Goal: Task Accomplishment & Management: Use online tool/utility

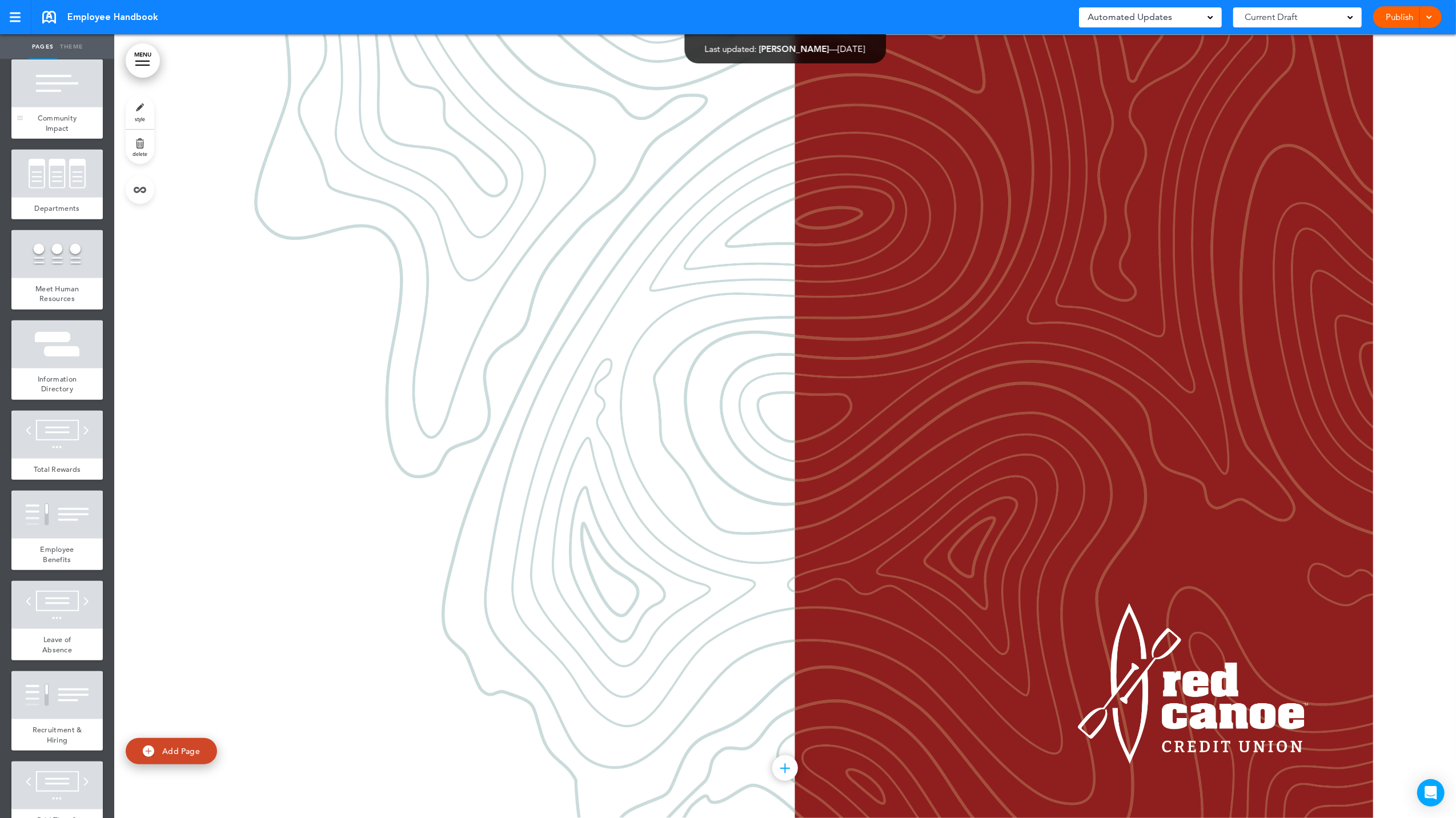
scroll to position [609, 0]
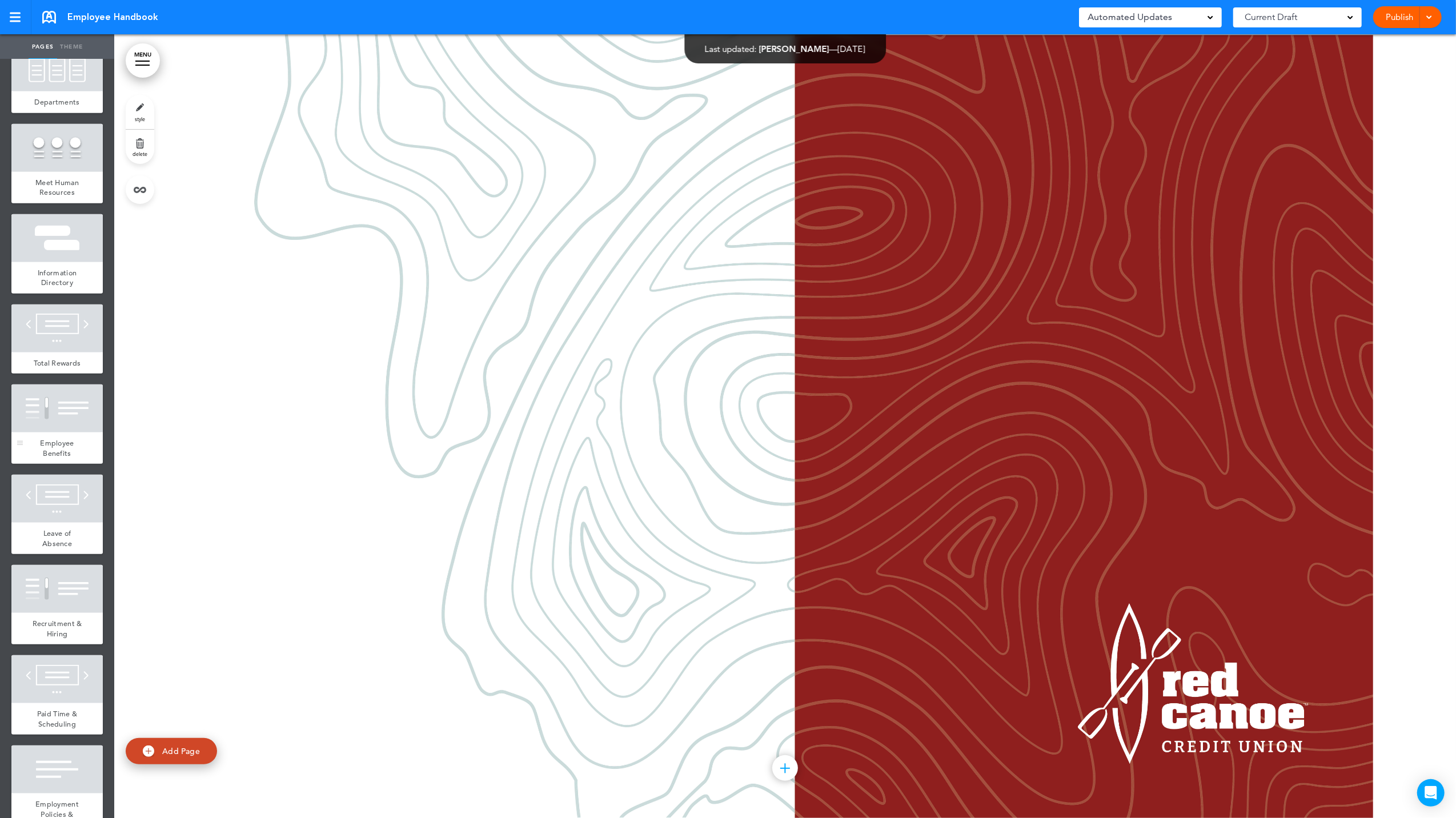
click at [44, 446] on div "Employee Benefits" at bounding box center [57, 448] width 91 height 32
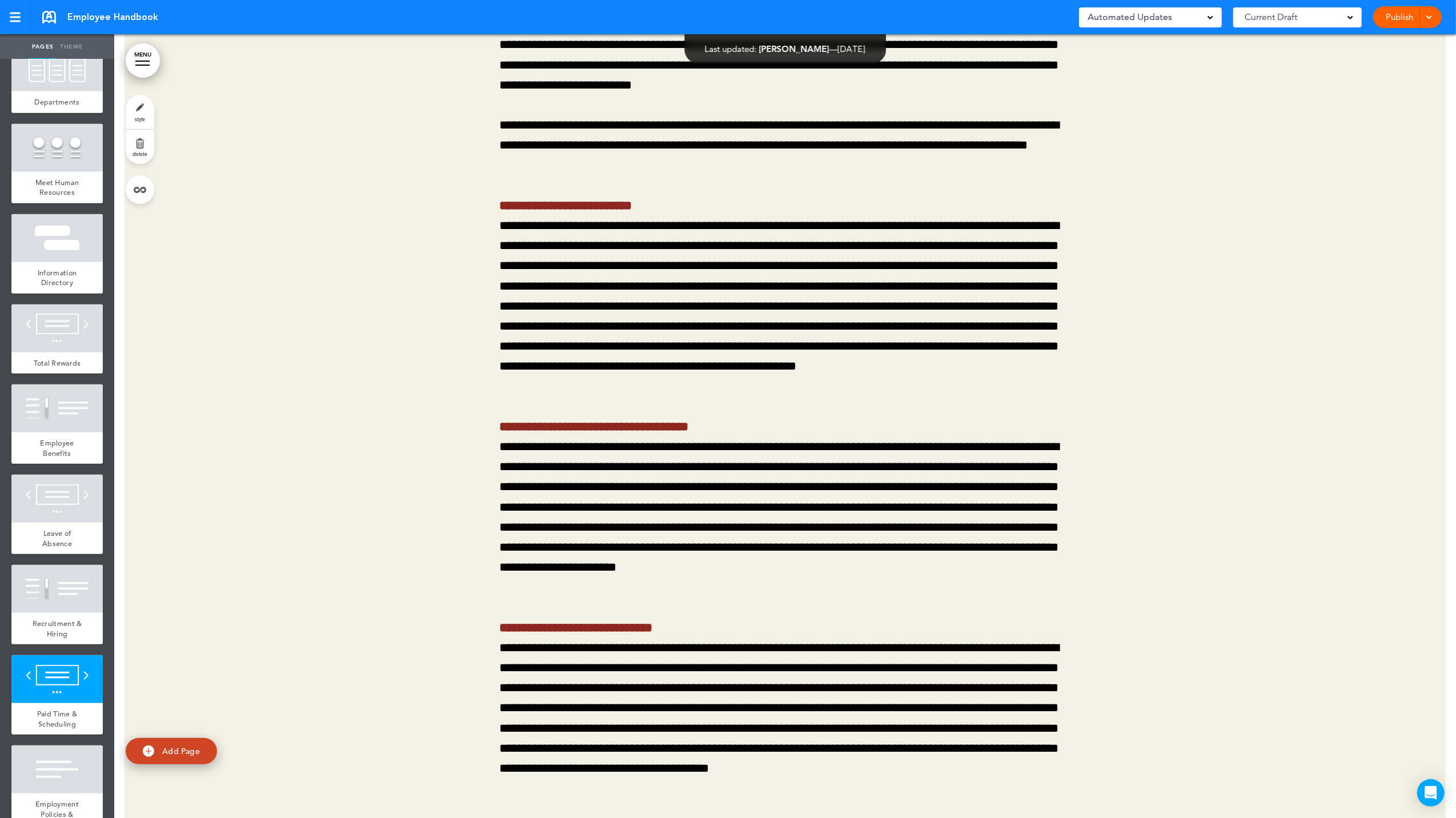
scroll to position [17891, 0]
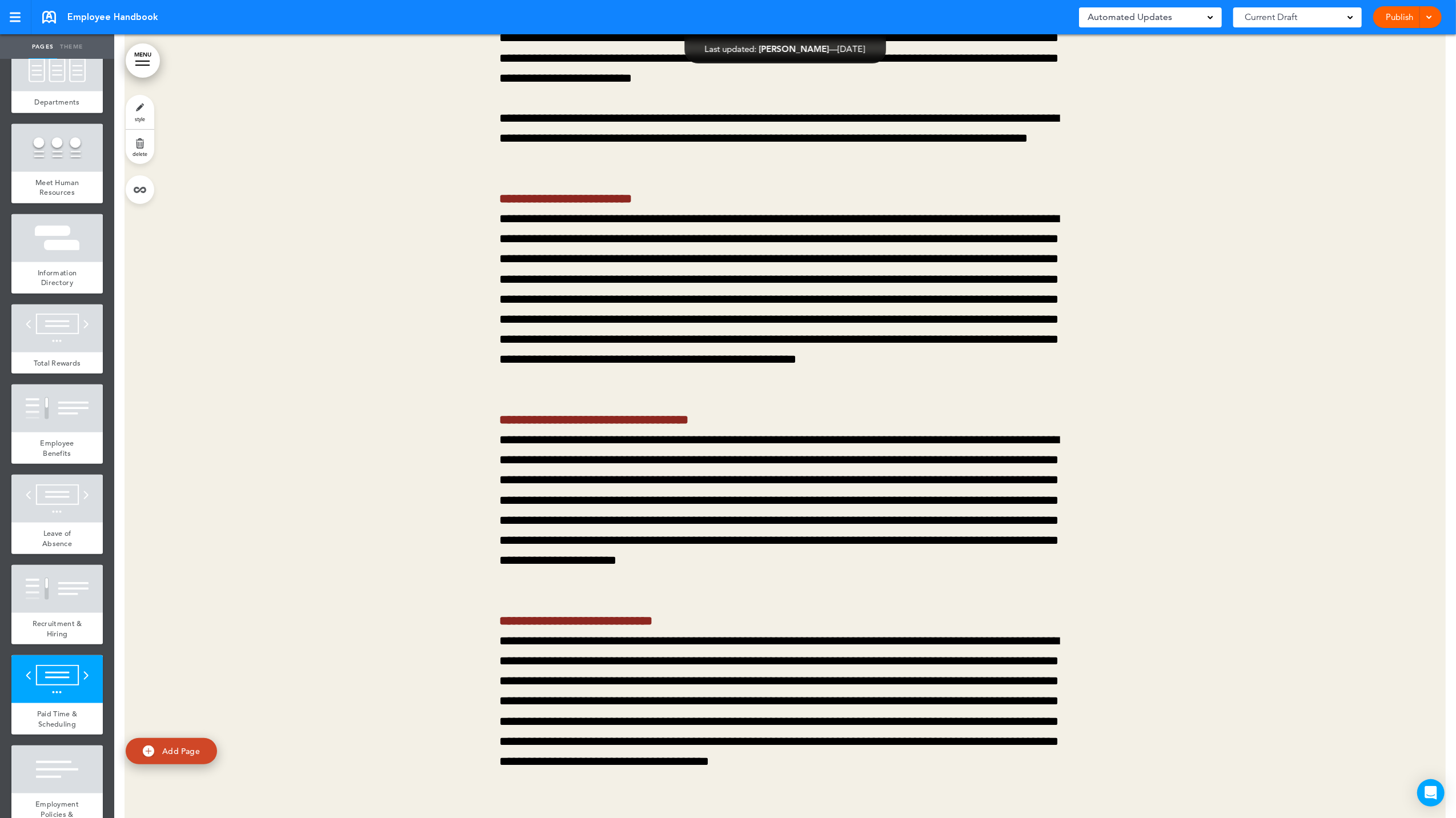
scroll to position [698, 0]
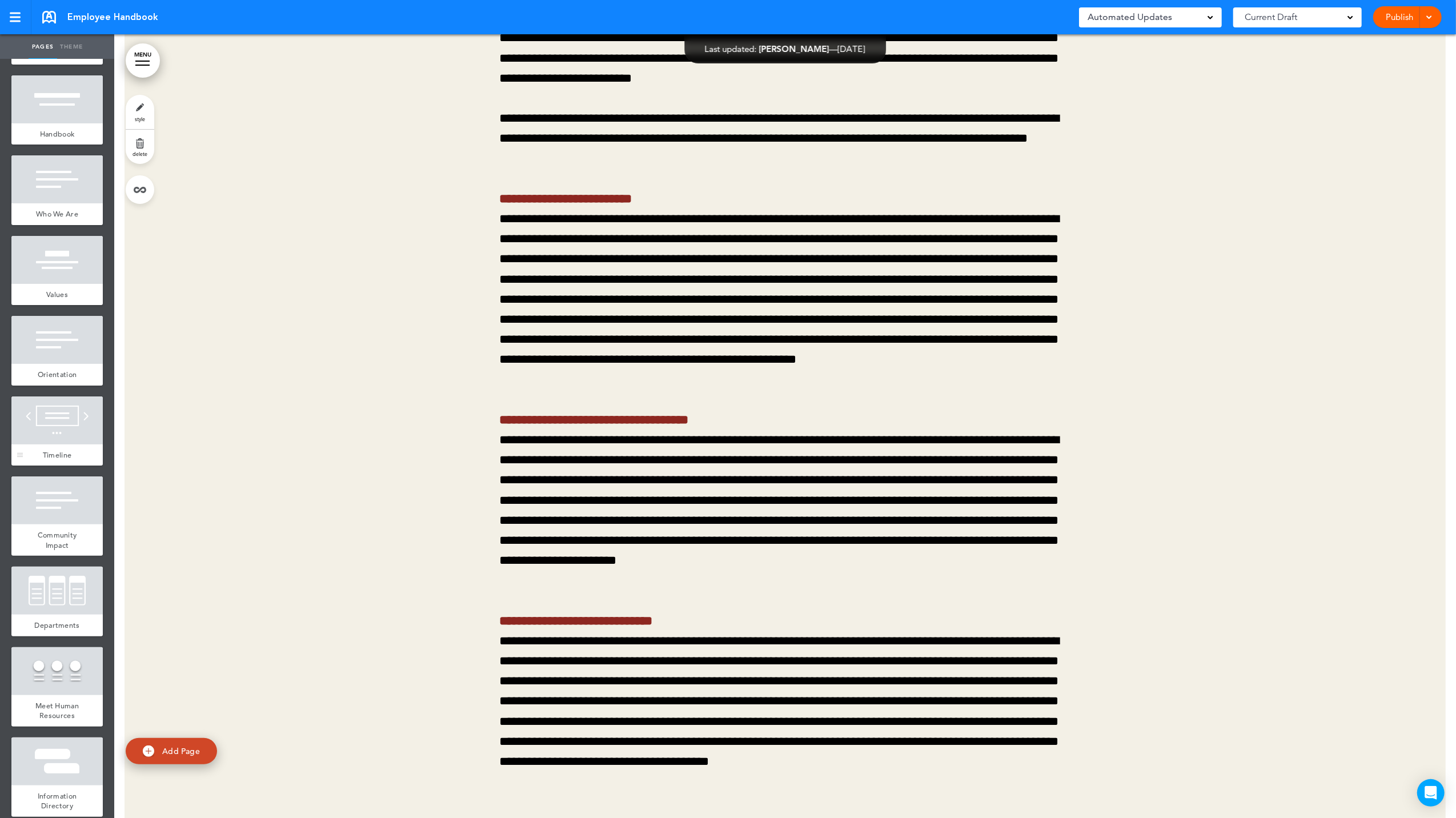
scroll to position [0, 0]
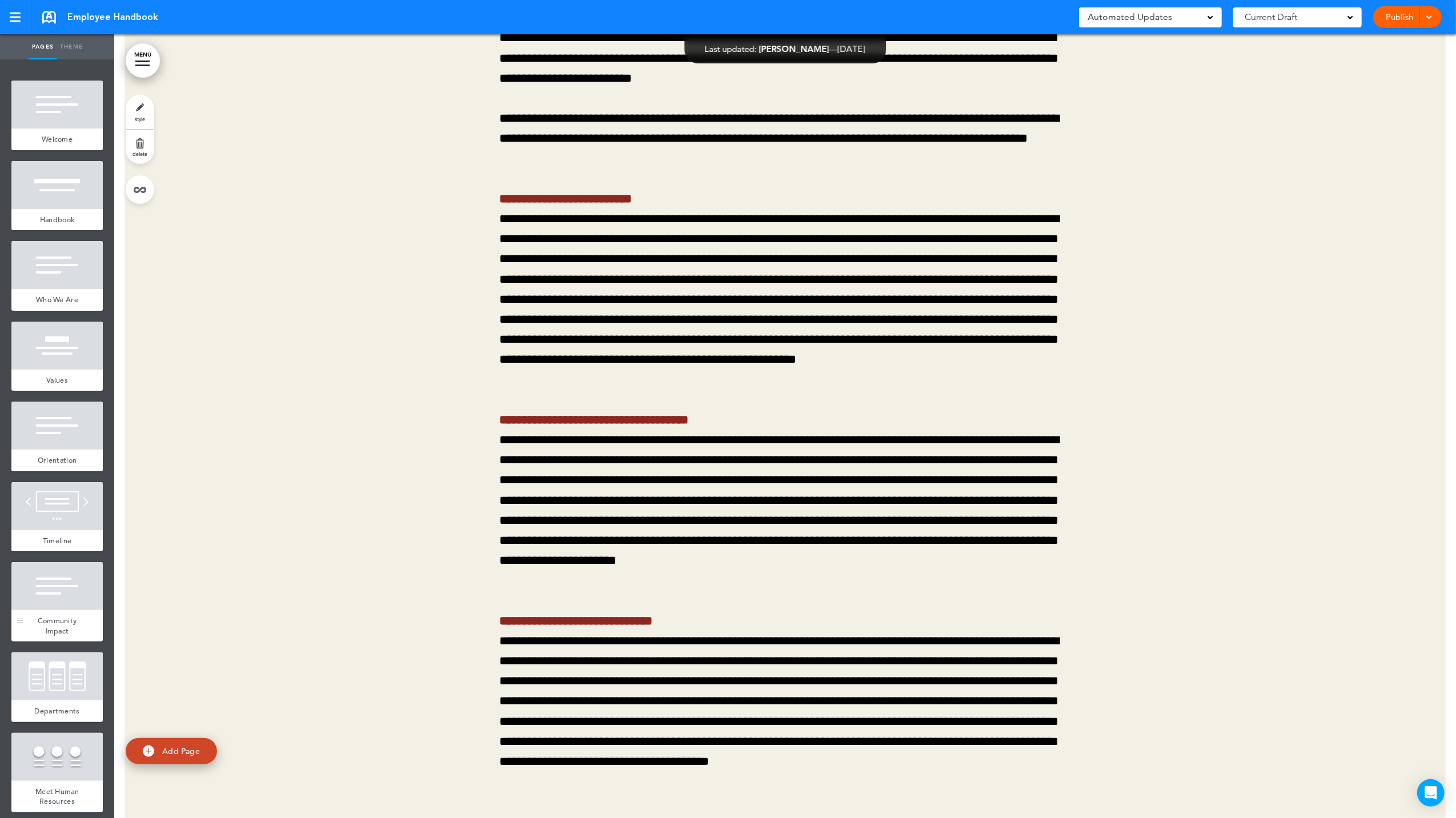
click at [41, 617] on span "Community Impact" at bounding box center [57, 626] width 39 height 20
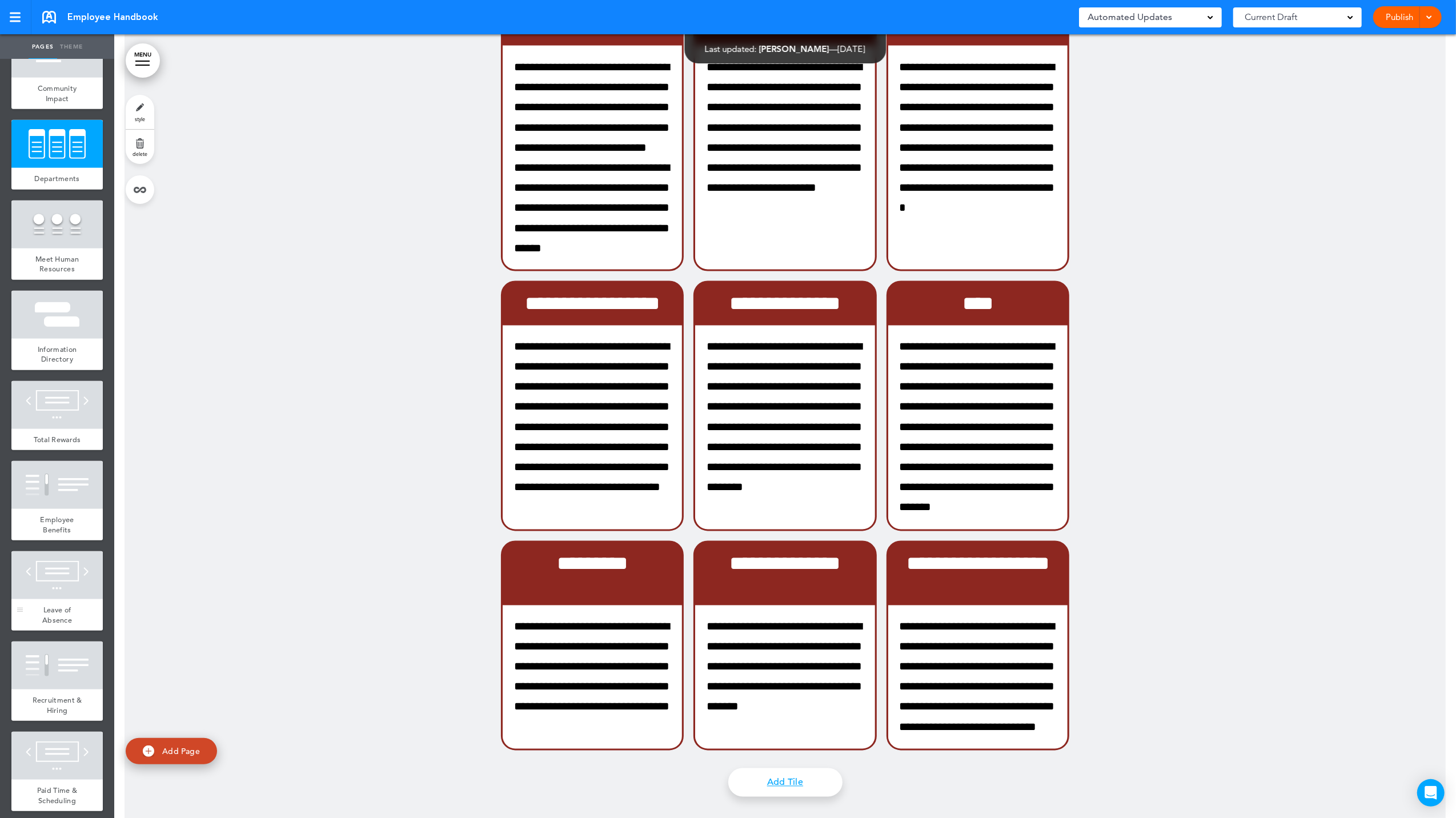
scroll to position [533, 0]
click at [54, 508] on div at bounding box center [57, 484] width 91 height 48
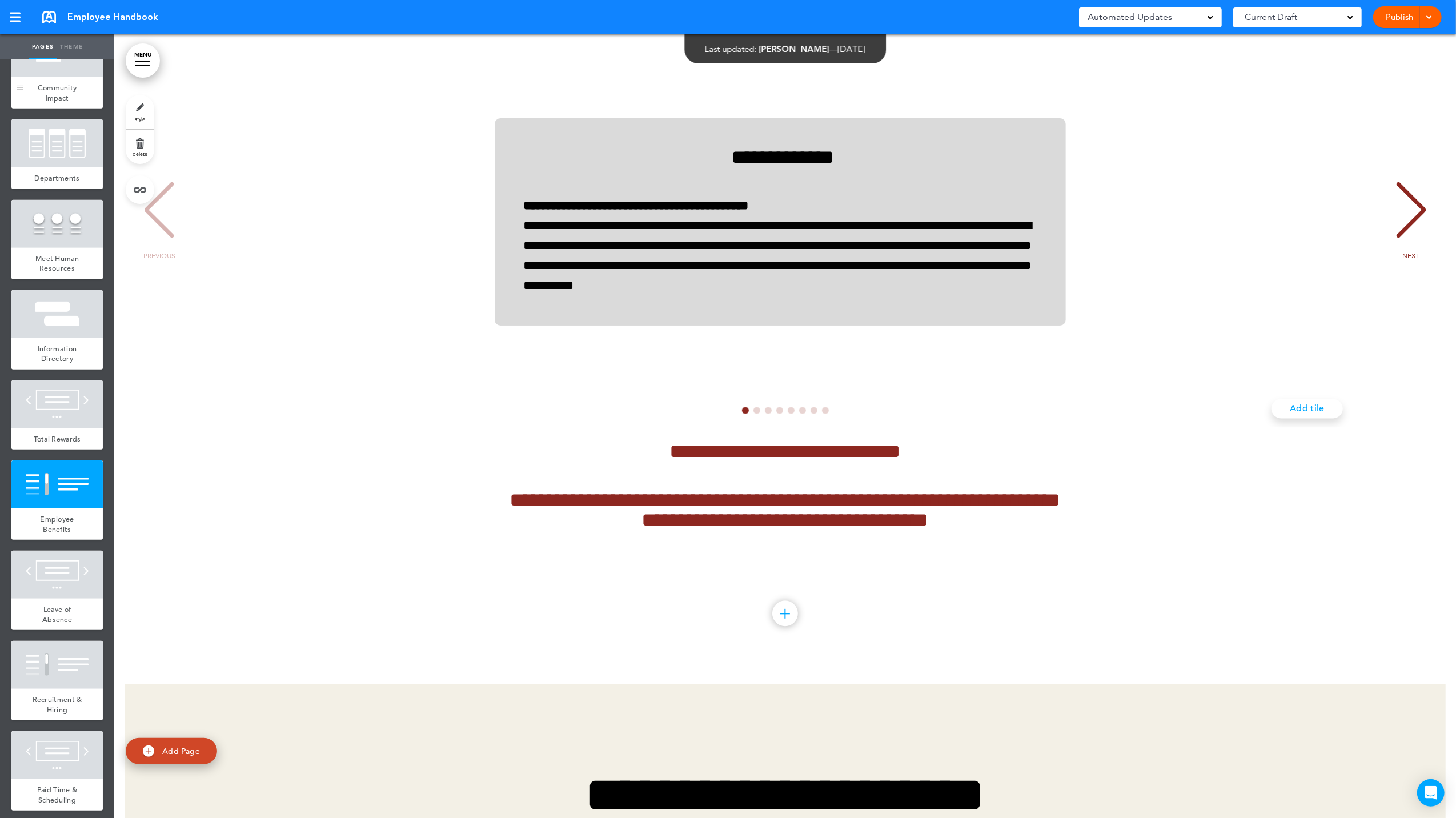
click at [58, 87] on span "Community Impact" at bounding box center [57, 93] width 39 height 20
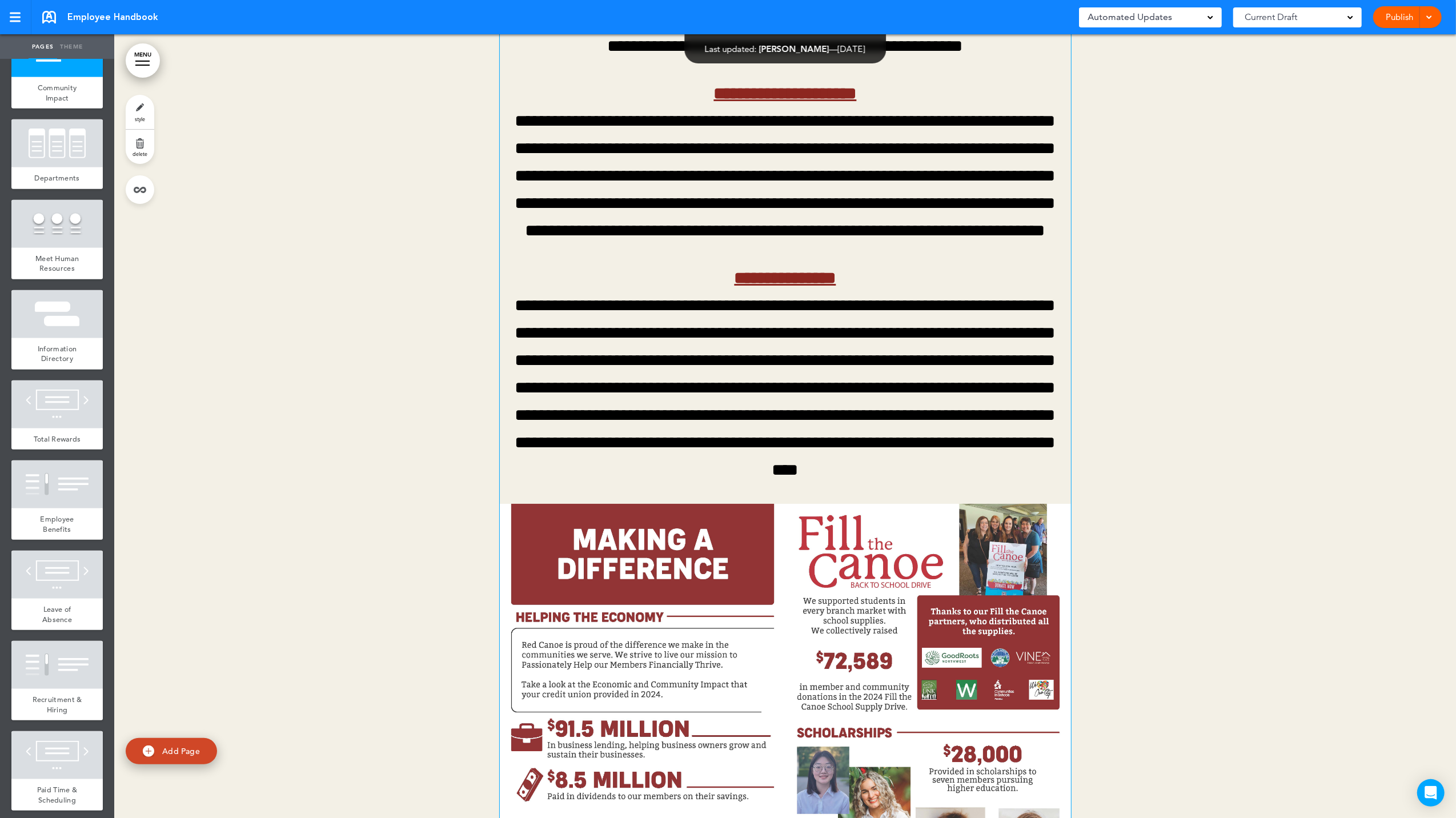
scroll to position [8525, 0]
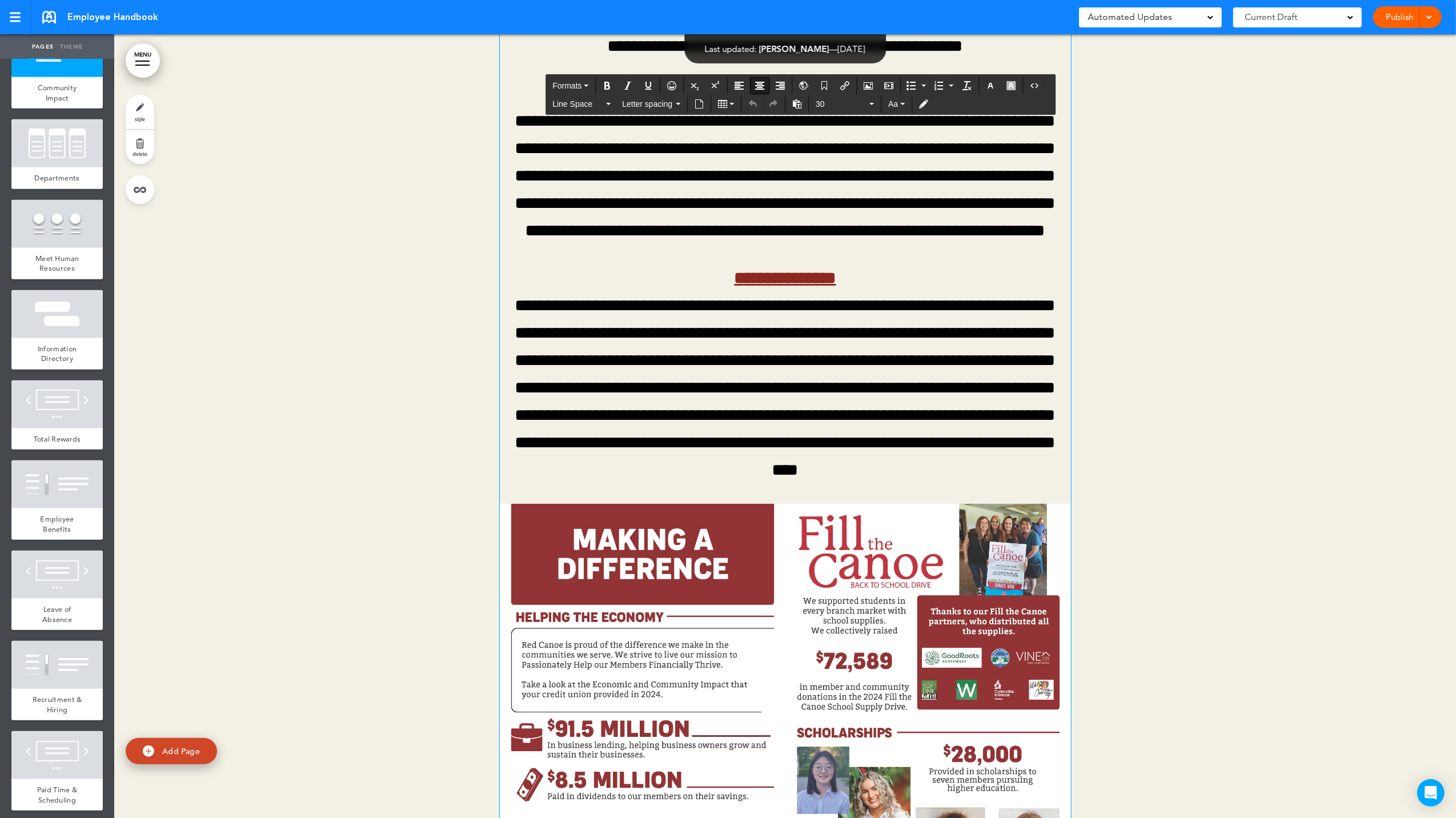
drag, startPoint x: 1008, startPoint y: 329, endPoint x: 741, endPoint y: 332, distance: 267.0
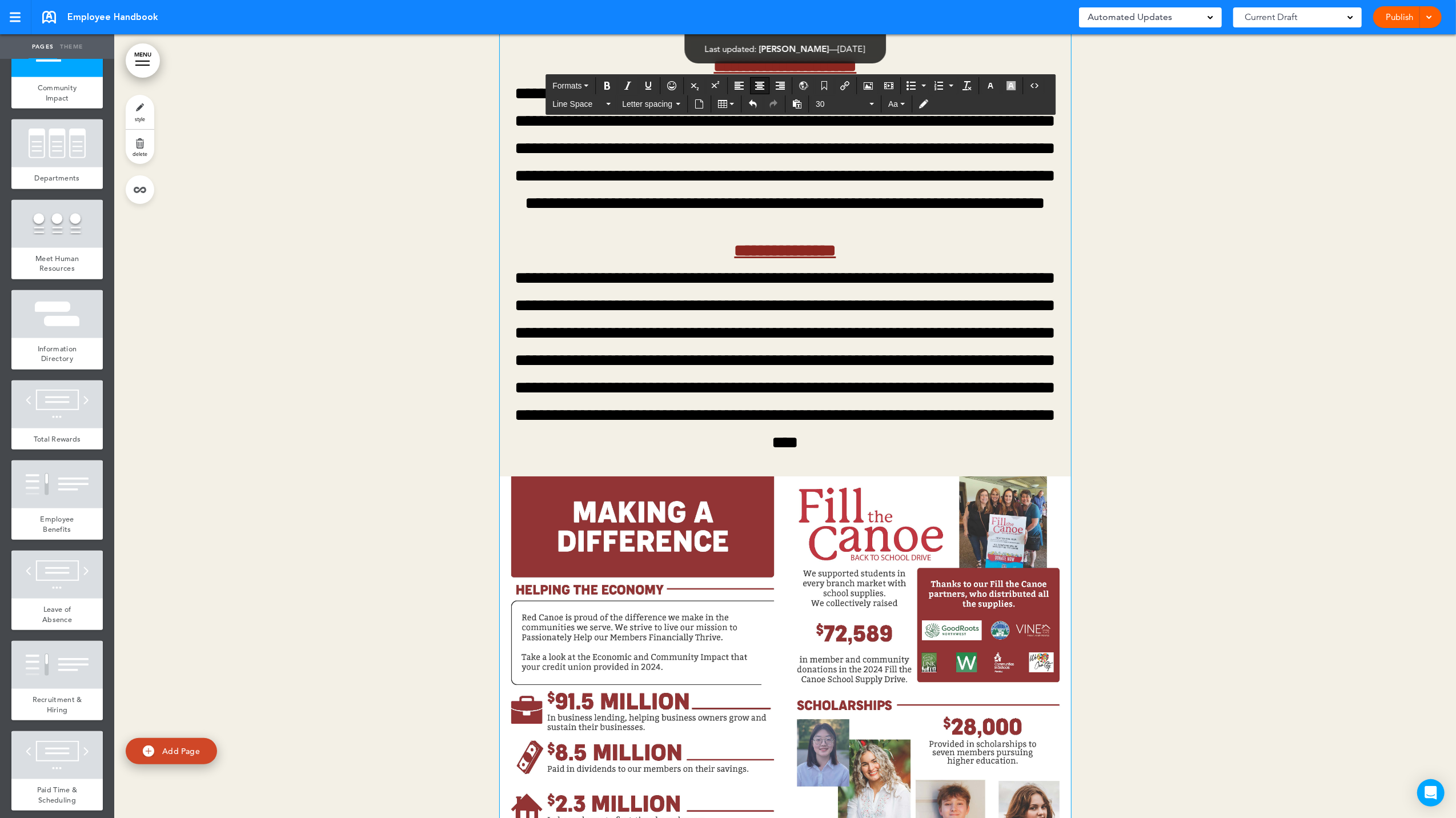
click at [1214, 243] on div at bounding box center [785, 565] width 1342 height 1735
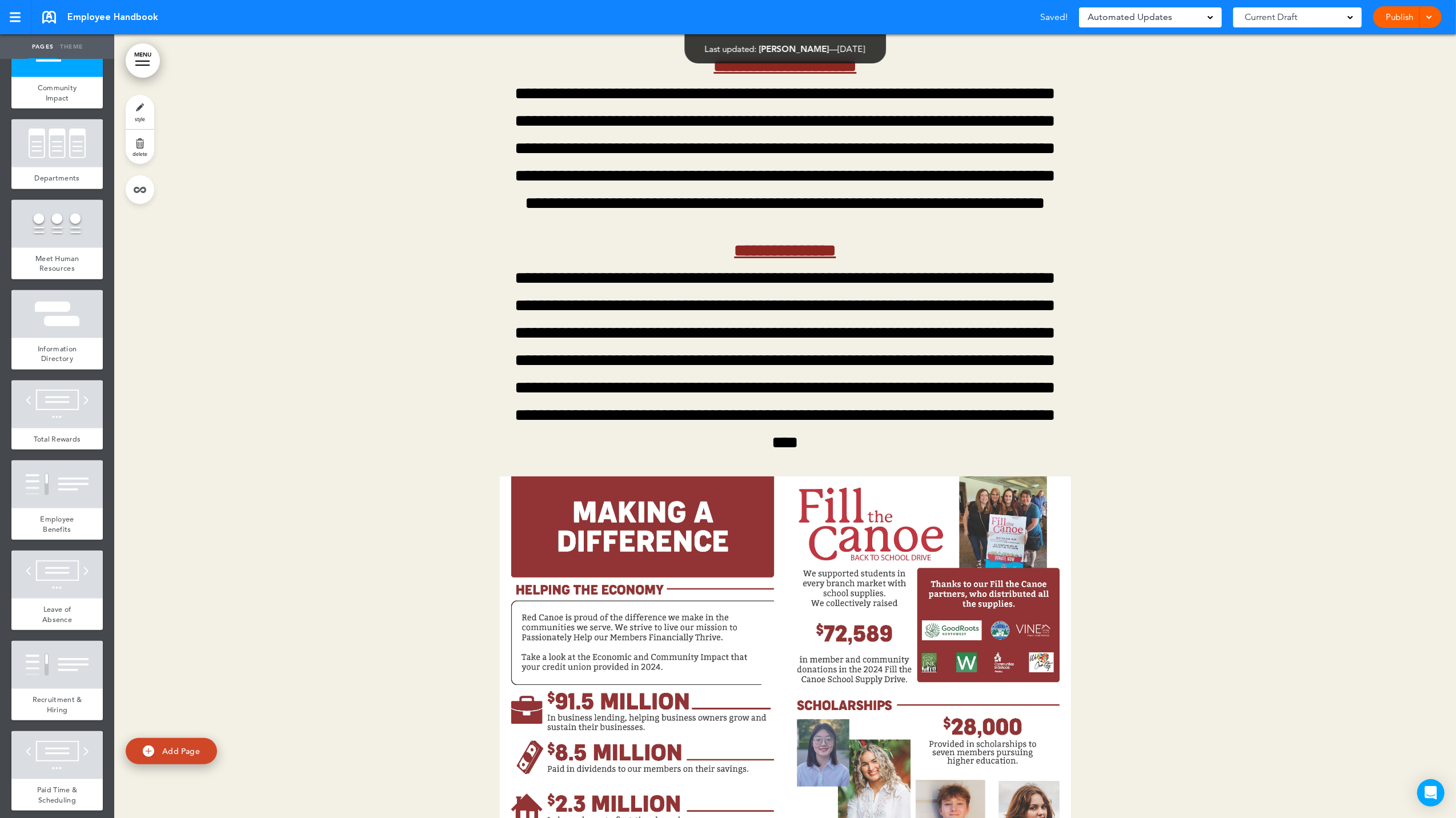
click at [1433, 14] on span at bounding box center [1429, 16] width 8 height 8
click at [1387, 42] on li "Publish" at bounding box center [1391, 43] width 101 height 26
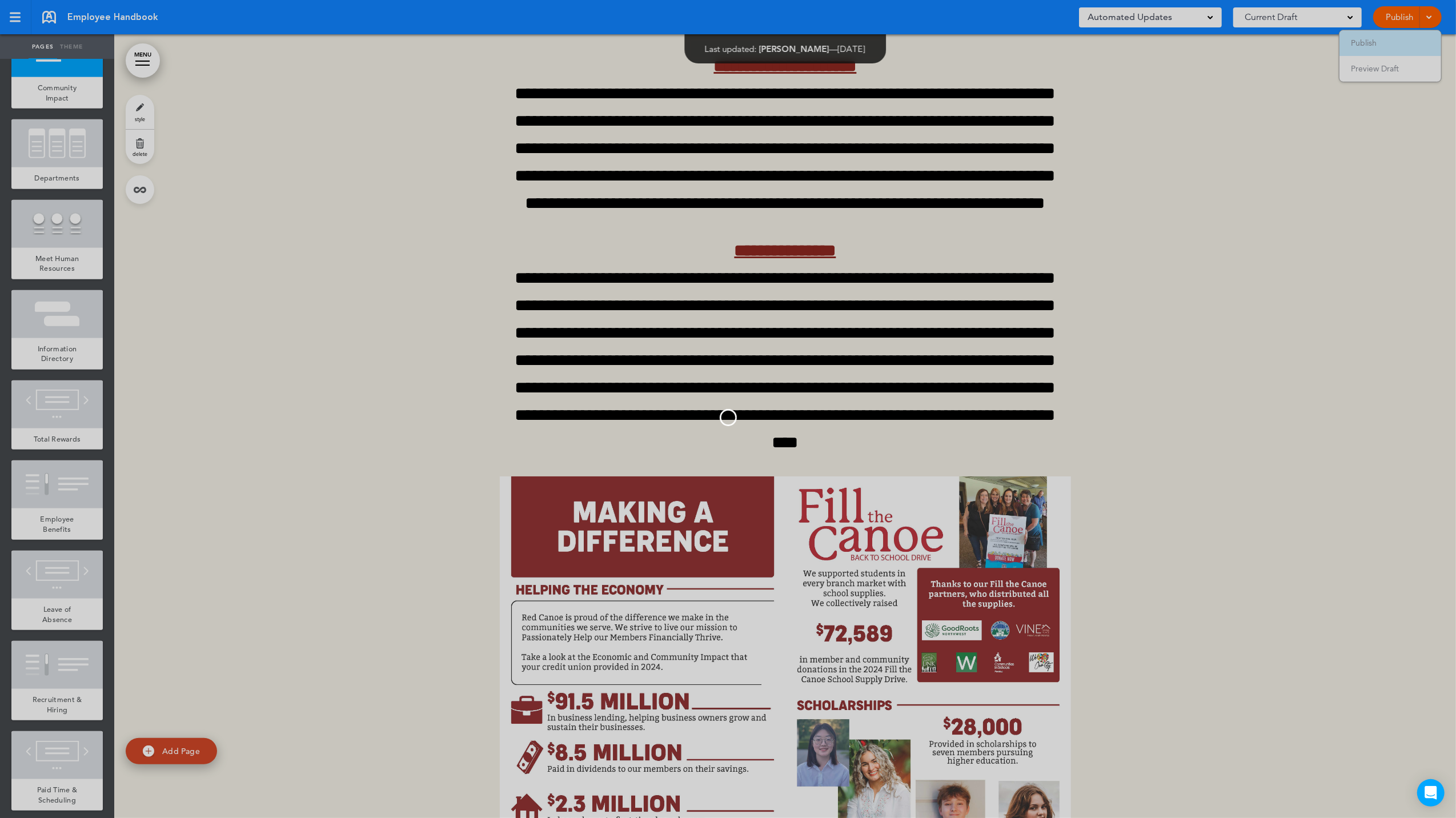
scroll to position [0, 0]
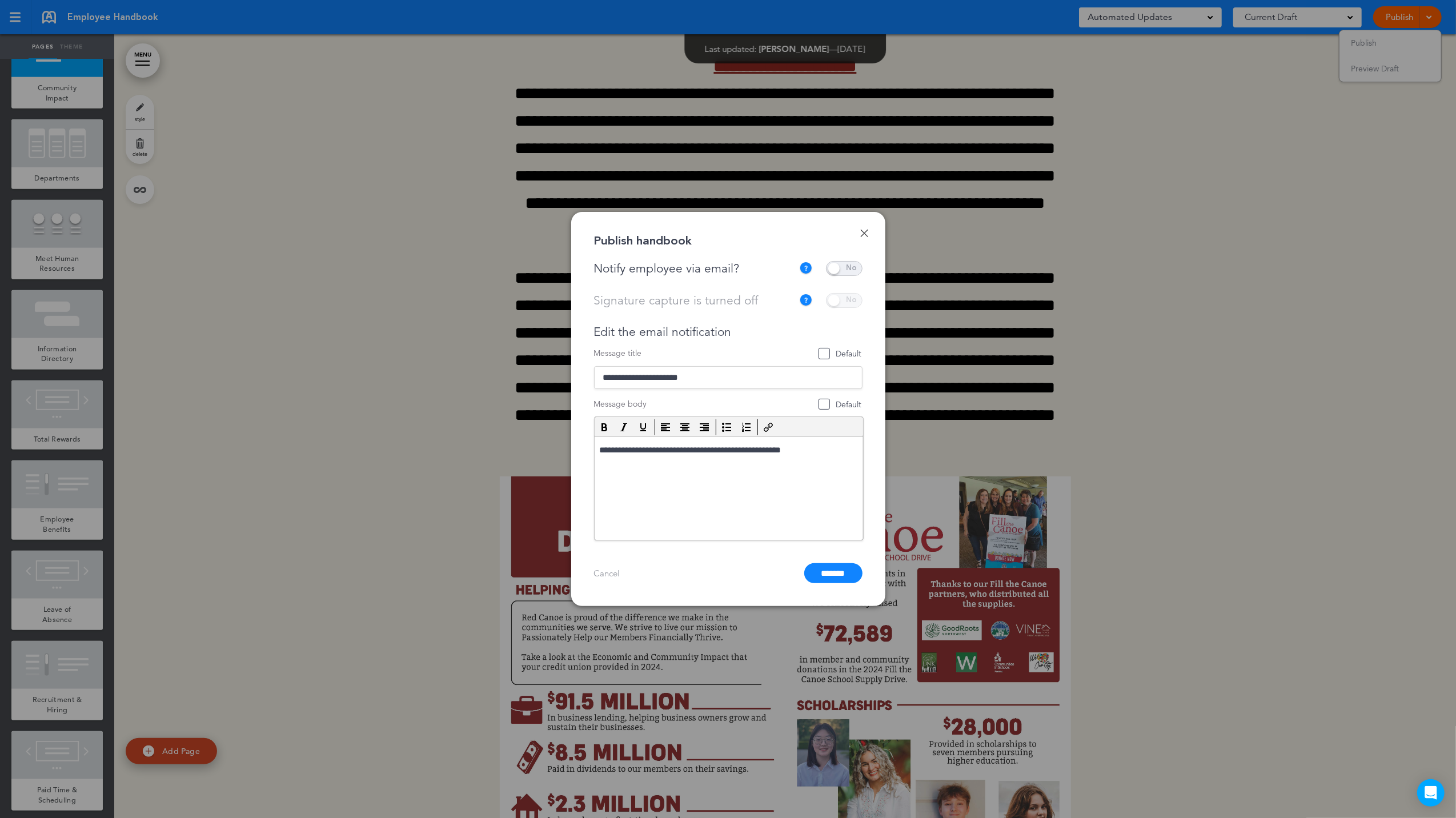
click at [840, 267] on span at bounding box center [844, 268] width 37 height 15
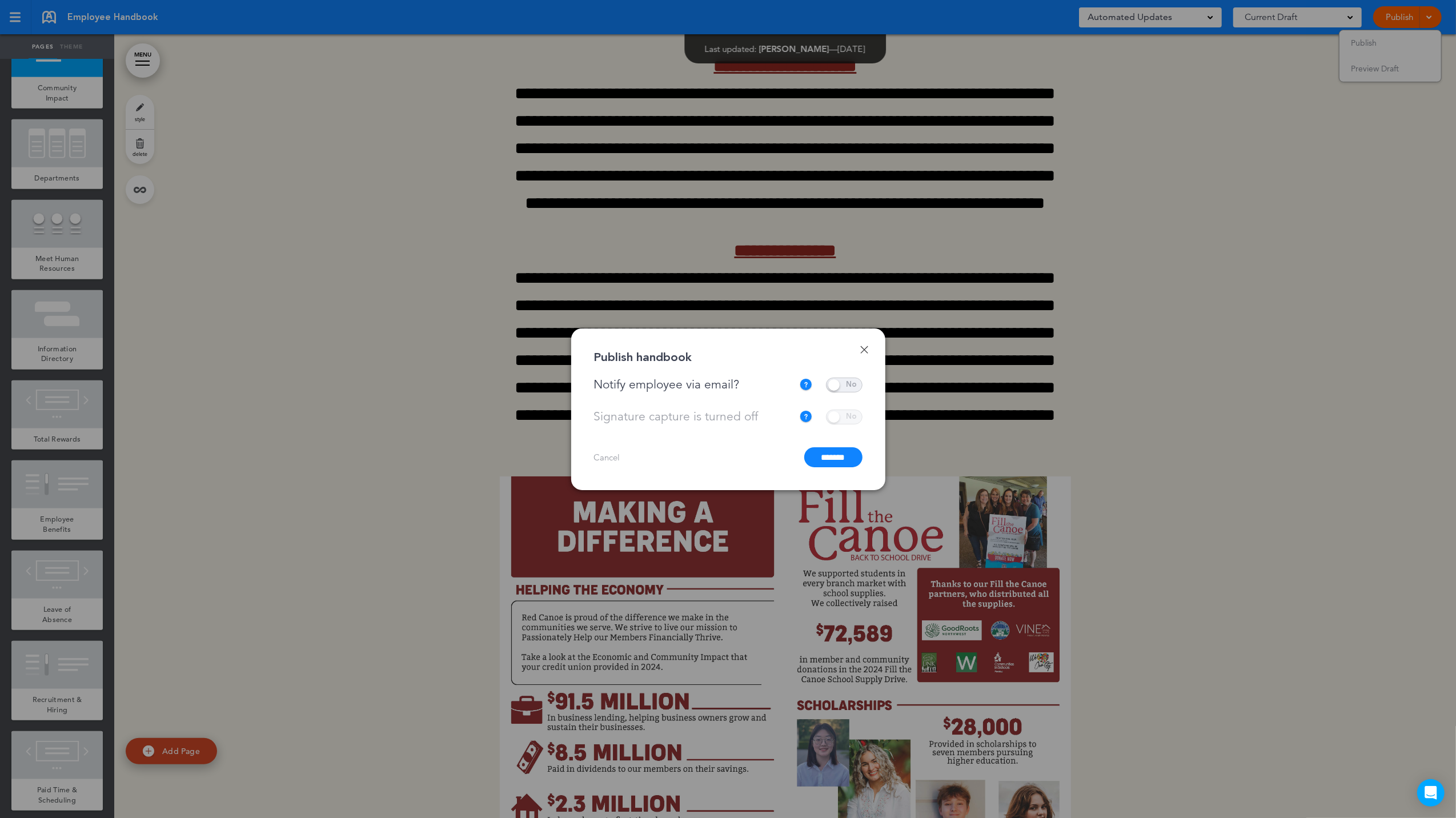
click at [833, 462] on input "*******" at bounding box center [834, 457] width 58 height 20
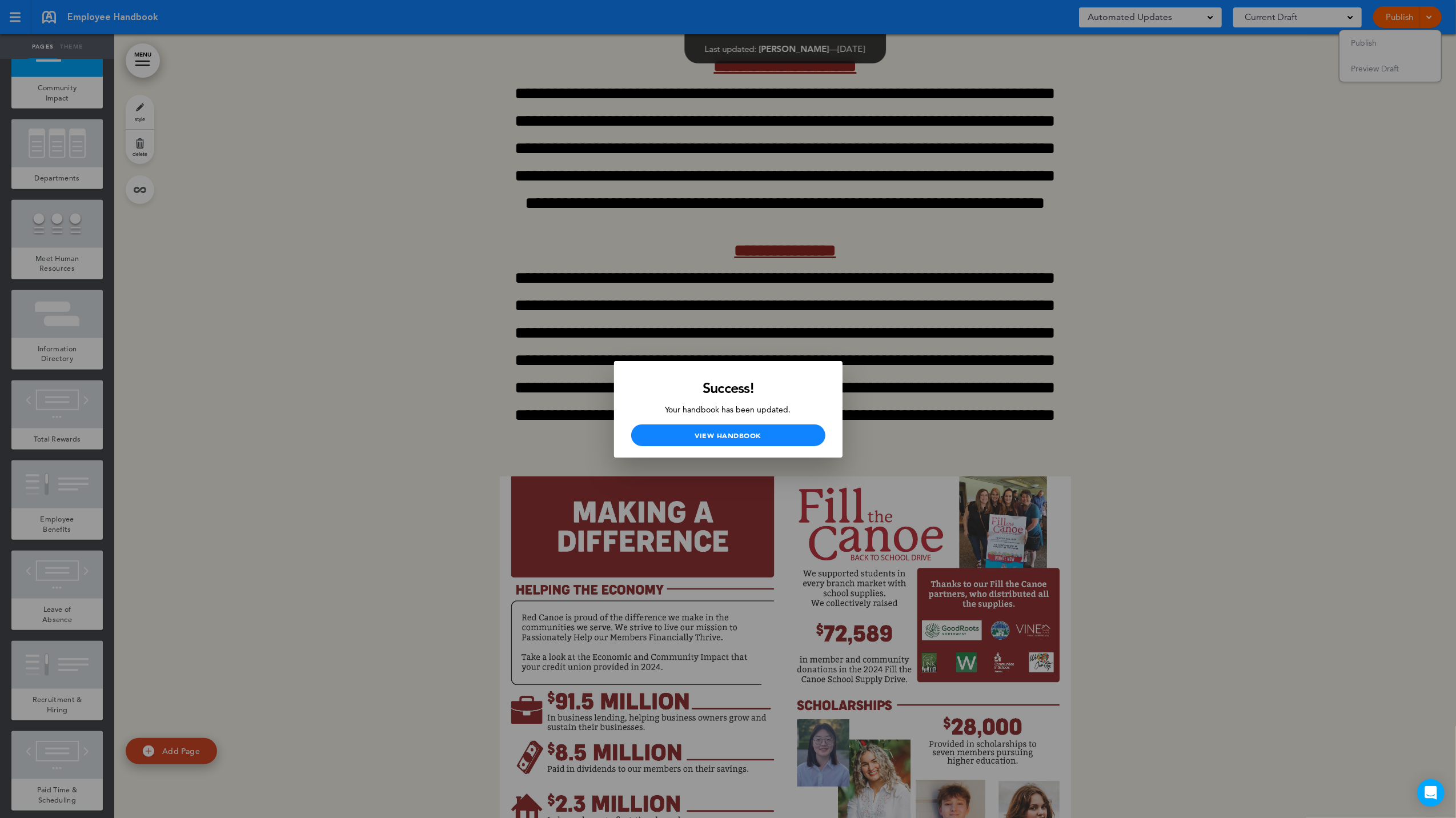
drag, startPoint x: 456, startPoint y: 158, endPoint x: 514, endPoint y: 101, distance: 81.3
click at [458, 158] on div at bounding box center [728, 409] width 1456 height 818
